Goal: Information Seeking & Learning: Learn about a topic

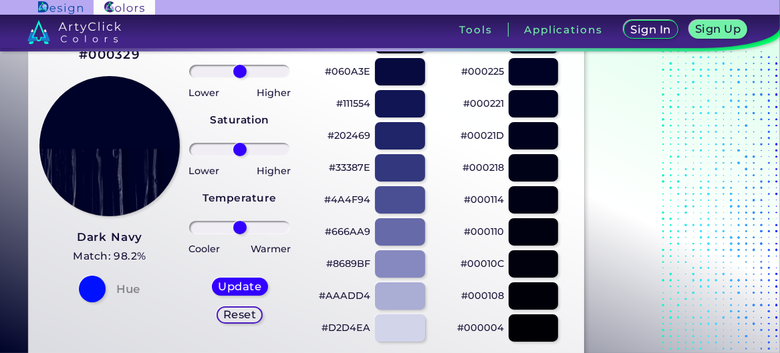
scroll to position [67, 0]
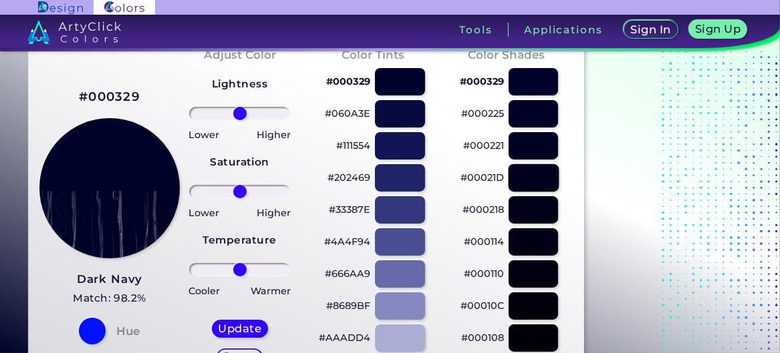
click at [527, 176] on div at bounding box center [533, 177] width 50 height 27
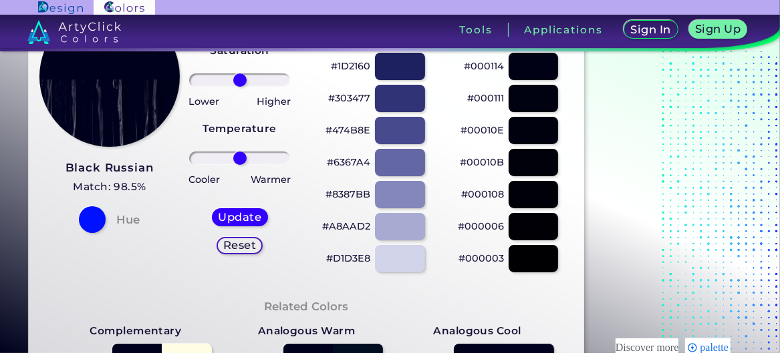
scroll to position [267, 0]
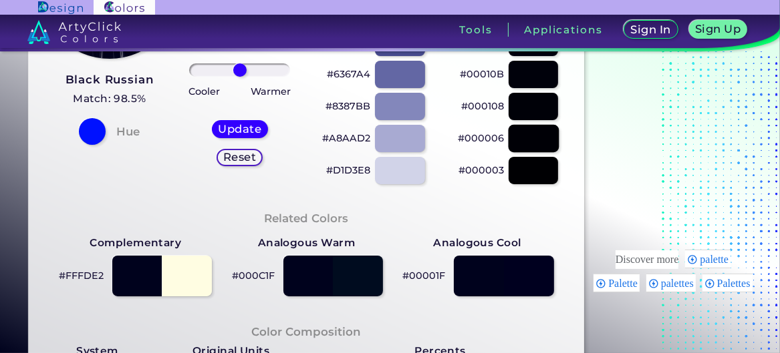
click at [525, 140] on div at bounding box center [533, 138] width 50 height 27
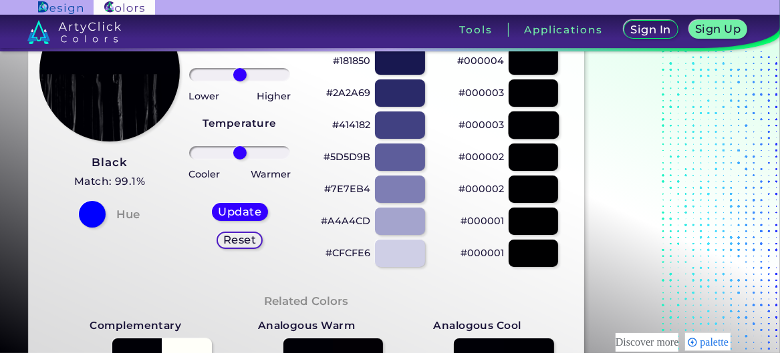
scroll to position [133, 0]
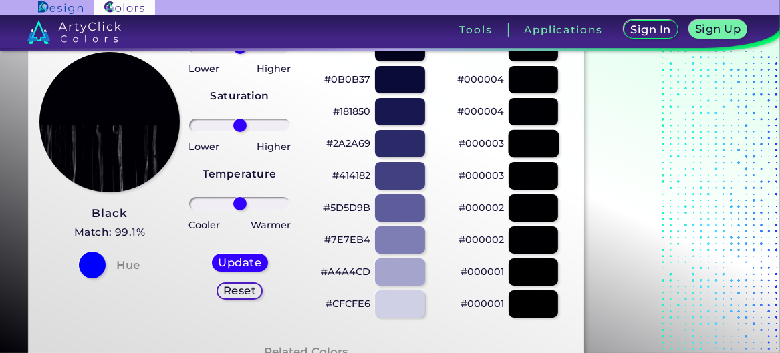
click at [534, 148] on div at bounding box center [533, 143] width 50 height 27
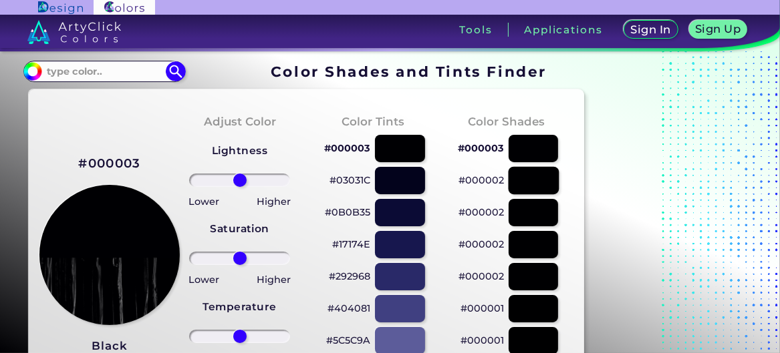
click at [530, 183] on div at bounding box center [533, 180] width 50 height 27
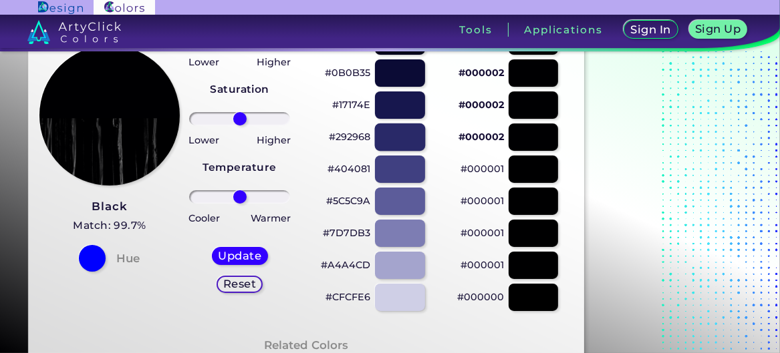
scroll to position [67, 0]
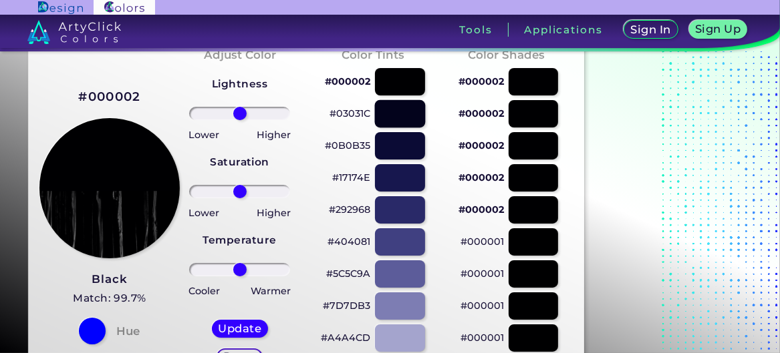
click at [412, 114] on div at bounding box center [400, 113] width 50 height 27
type input "#03031c"
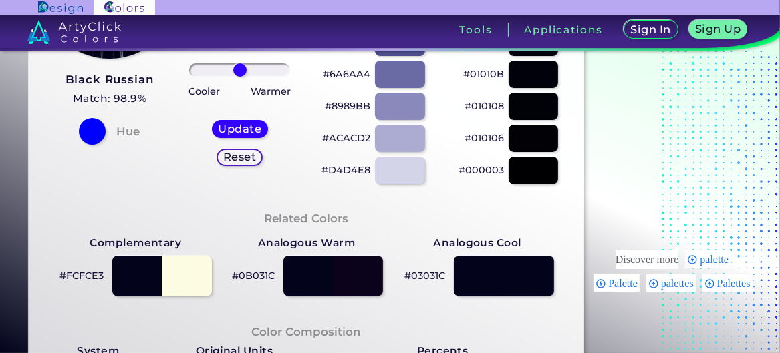
scroll to position [467, 0]
